Goal: Find specific page/section: Find specific page/section

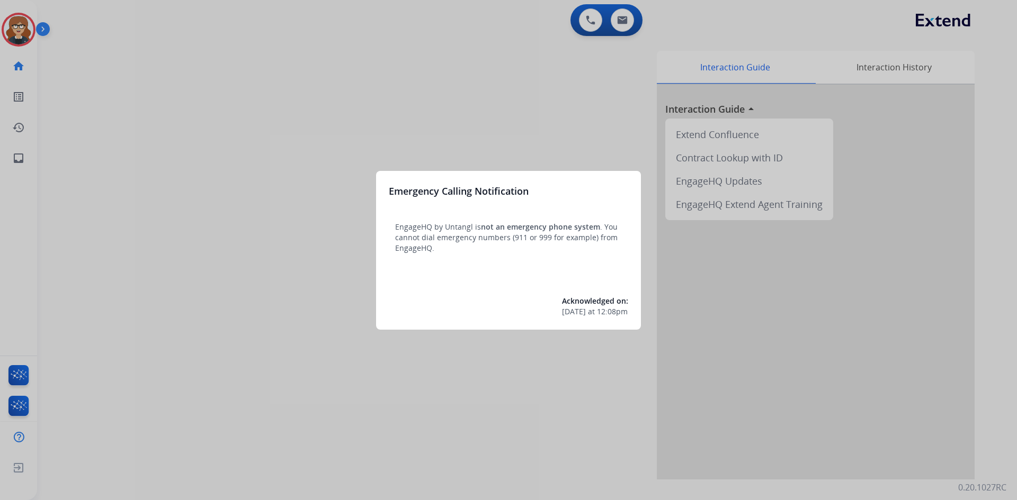
click at [238, 127] on div at bounding box center [508, 250] width 1017 height 500
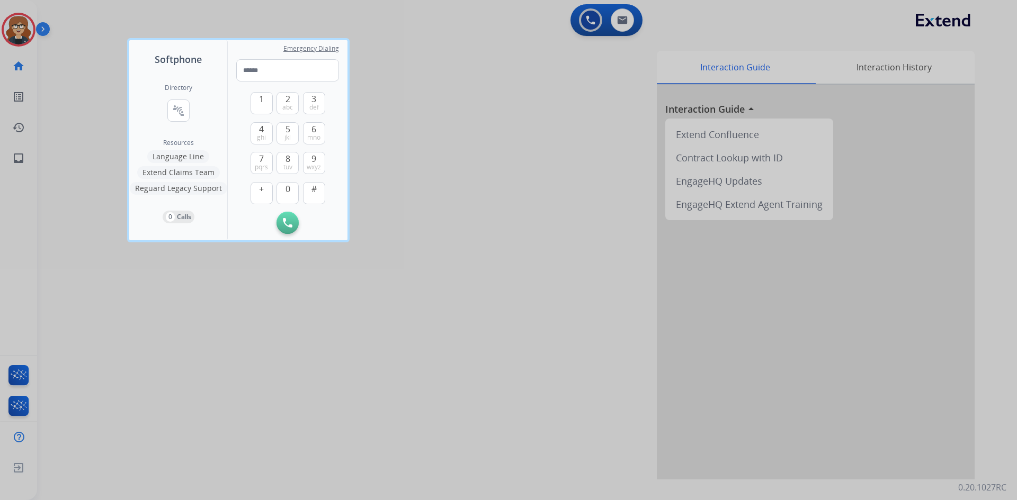
click at [20, 31] on div at bounding box center [508, 250] width 1017 height 500
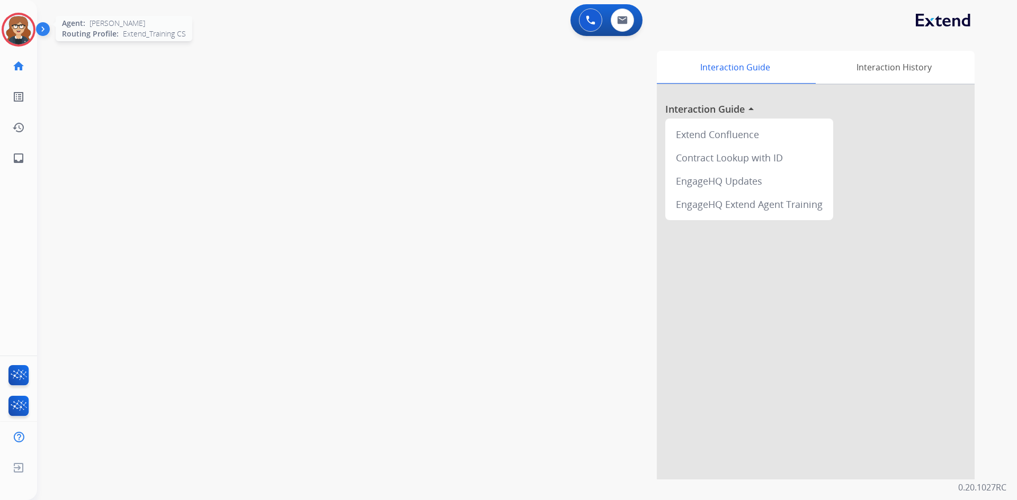
click at [19, 24] on img at bounding box center [19, 30] width 30 height 30
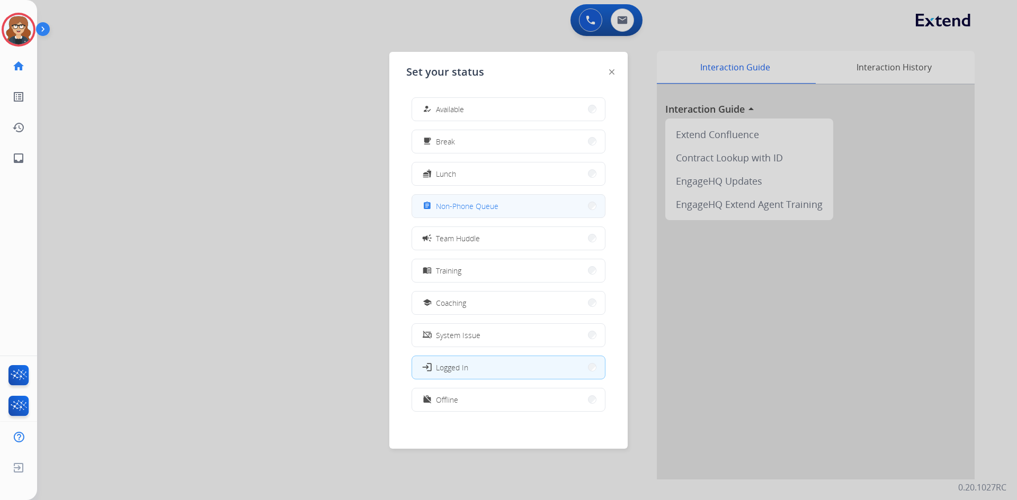
click at [477, 212] on button "assignment Non-Phone Queue" at bounding box center [508, 206] width 193 height 23
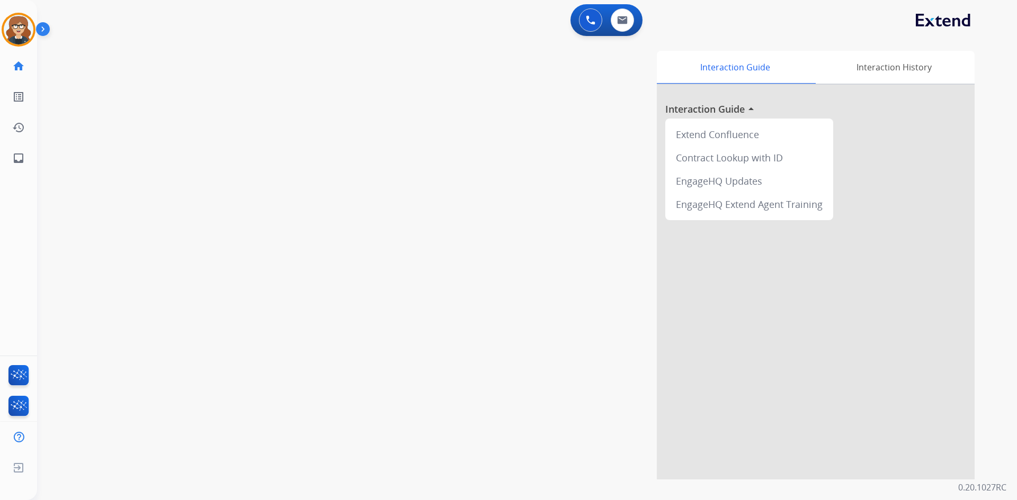
click at [456, 192] on div "Interaction Guide Interaction History Interaction Guide arrow_drop_up Extend Co…" at bounding box center [663, 265] width 624 height 429
click at [624, 18] on img at bounding box center [622, 20] width 11 height 8
select select "**********"
